Goal: Information Seeking & Learning: Learn about a topic

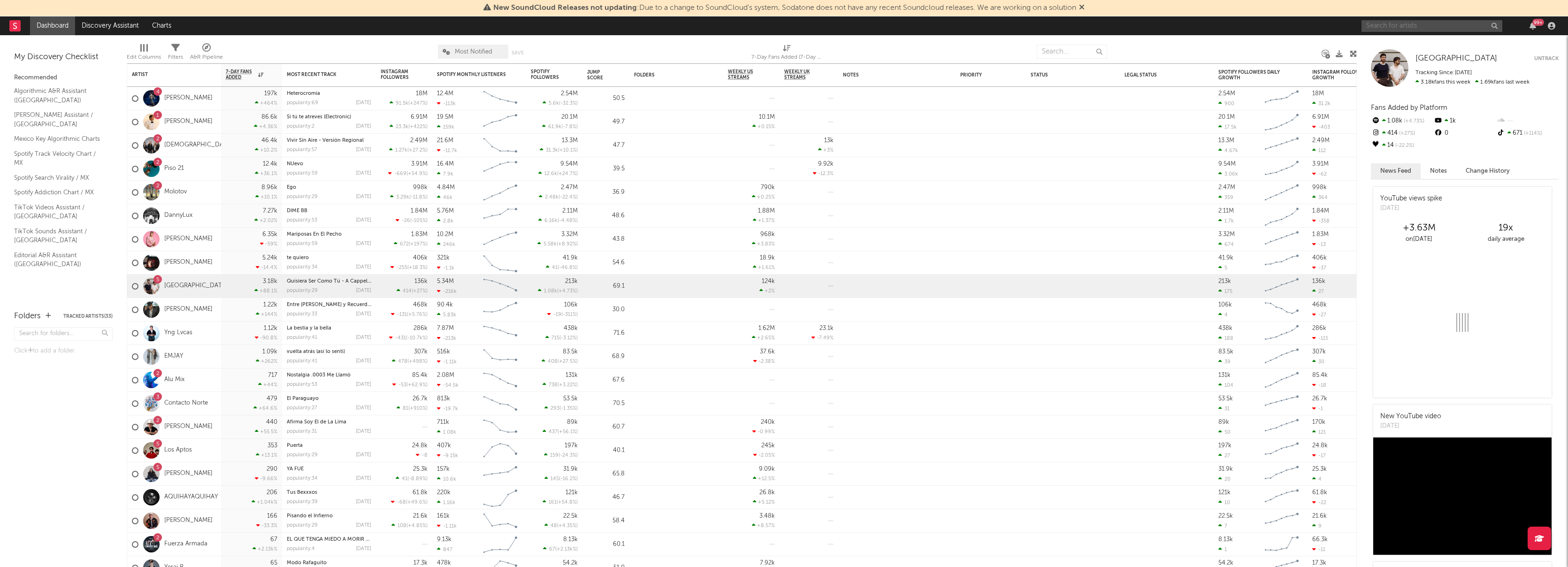
click at [1420, 27] on input "text" at bounding box center [1432, 26] width 141 height 12
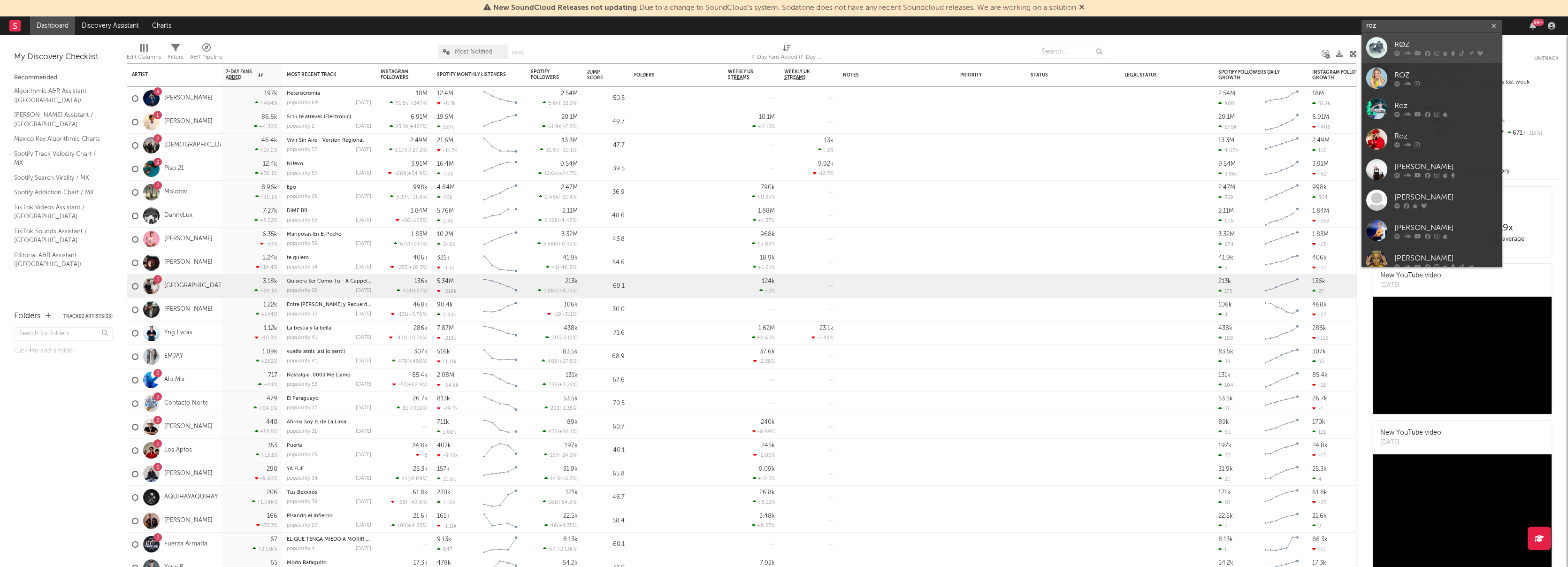
type input "roz"
click at [1407, 41] on div "RØZ" at bounding box center [1446, 44] width 103 height 11
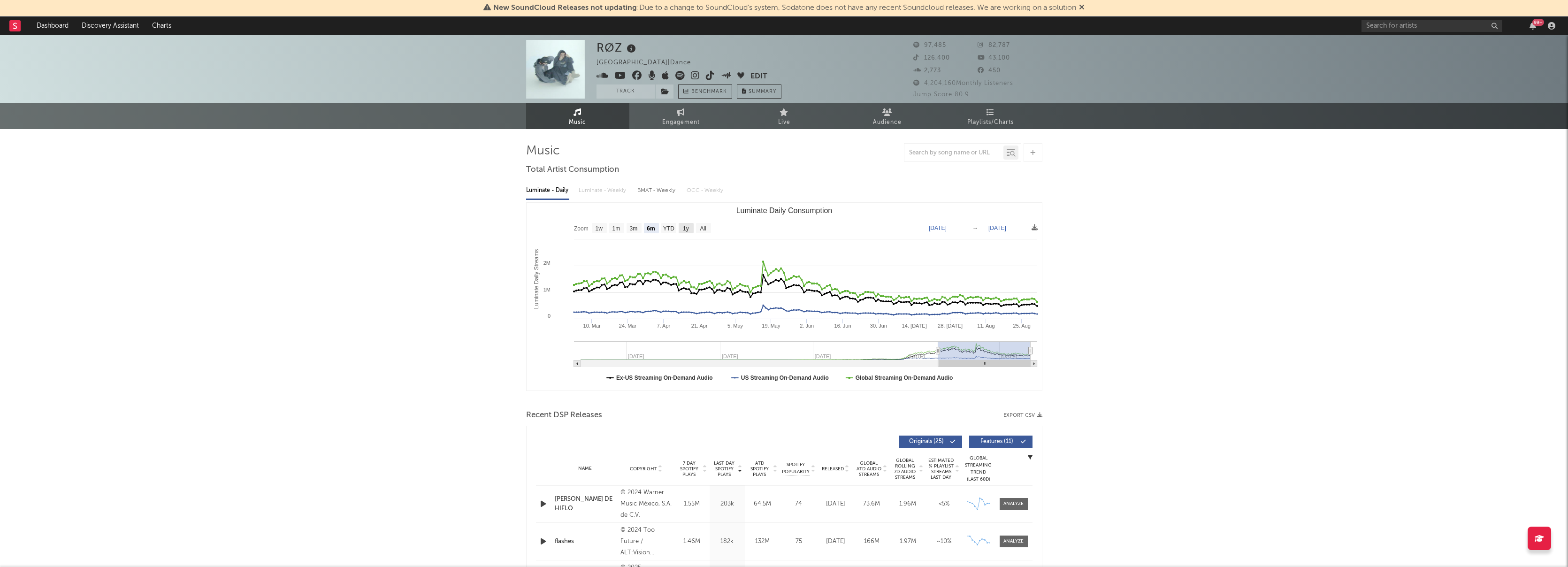
click at [685, 226] on text "1y" at bounding box center [686, 228] width 6 height 7
select select "1y"
type input "[DATE]"
